Goal: Book appointment/travel/reservation

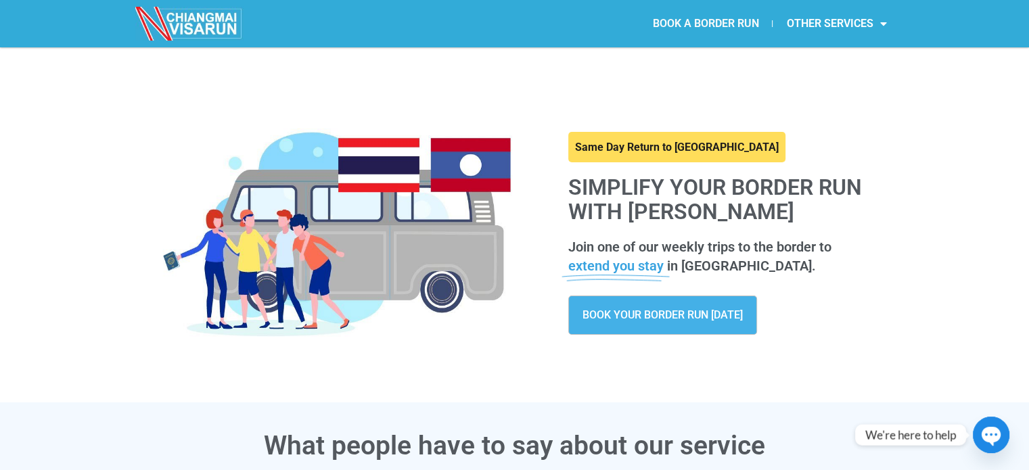
click at [724, 22] on link "BOOK A BORDER RUN" at bounding box center [704, 23] width 133 height 31
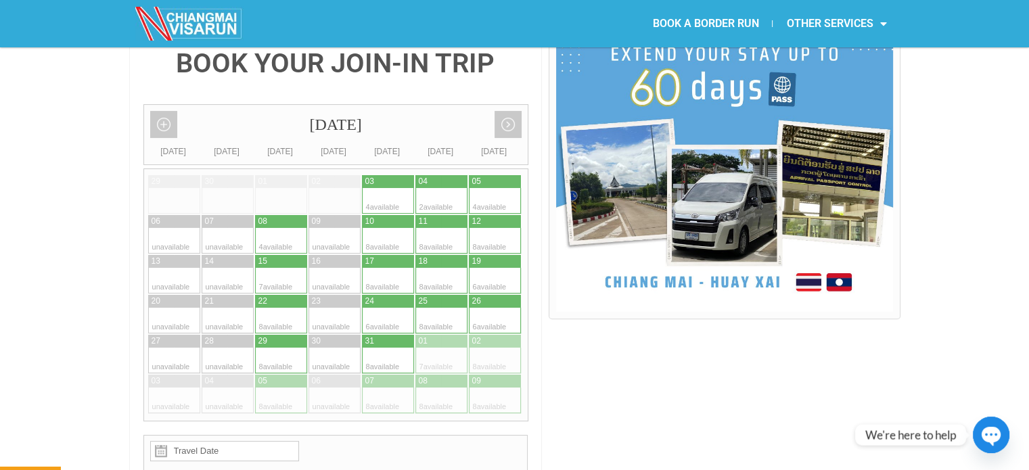
scroll to position [341, 0]
